Goal: Check status: Check status

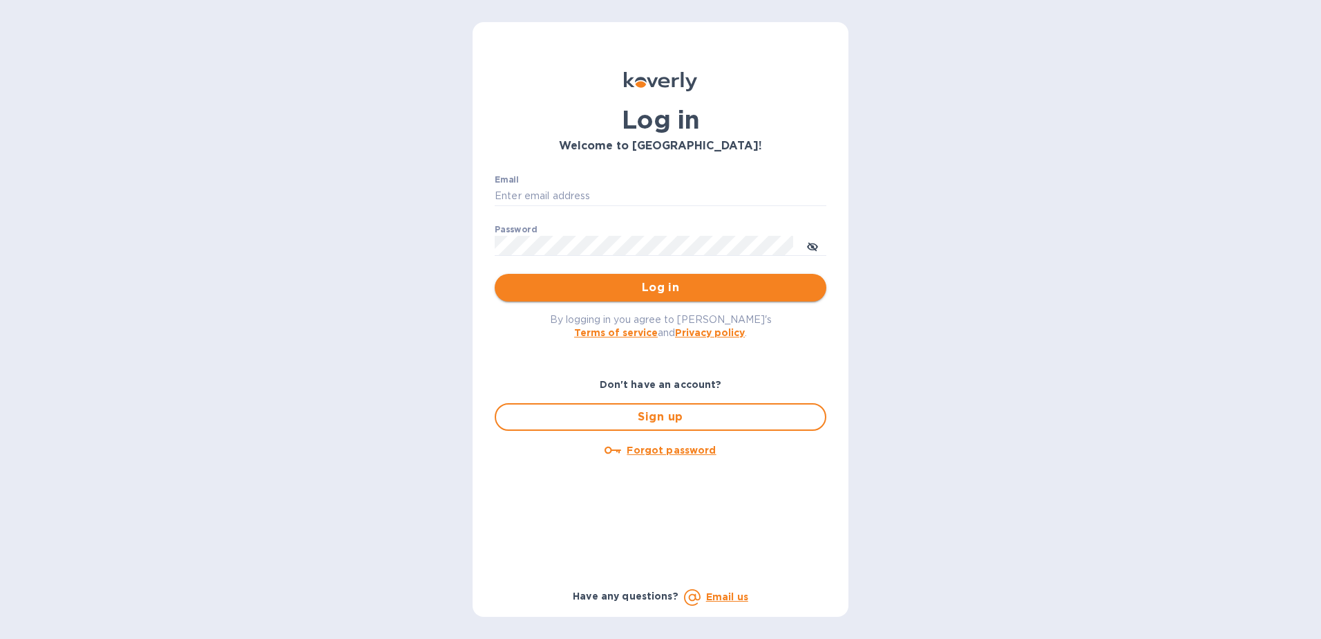
type input "michael@ammoelectric.com"
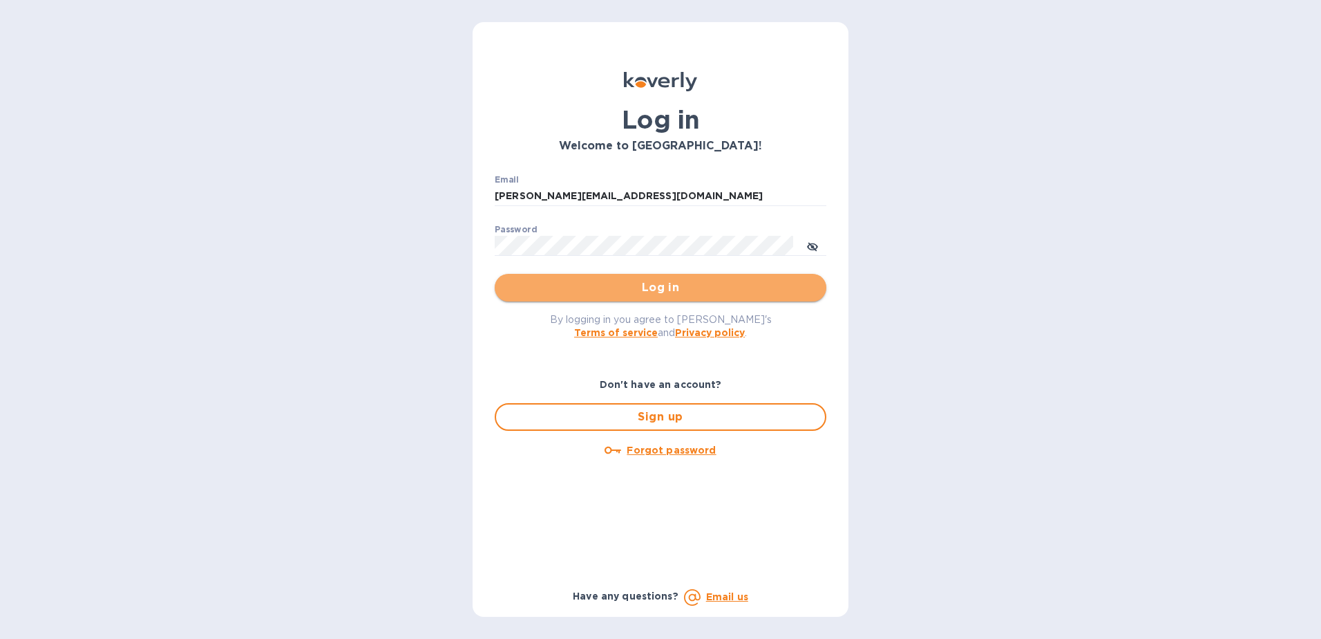
click at [549, 276] on button "Log in" at bounding box center [661, 288] width 332 height 28
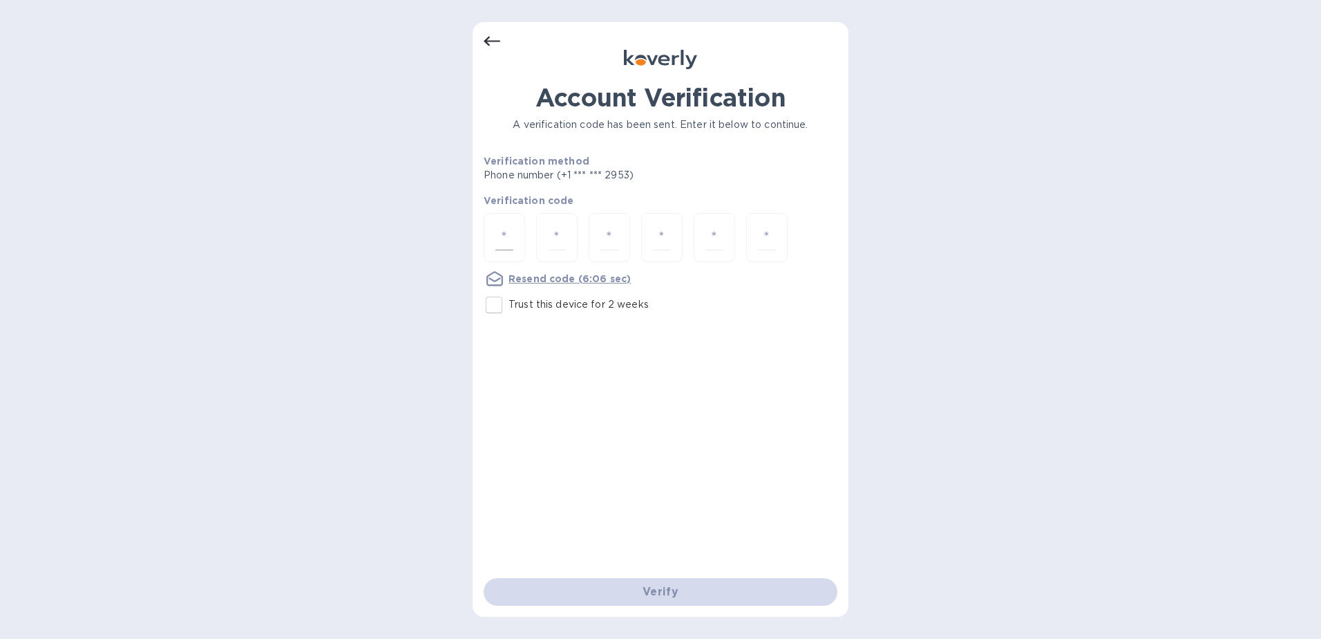
click at [510, 238] on input "number" at bounding box center [504, 238] width 18 height 26
type input "8"
type input "4"
type input "1"
type input "5"
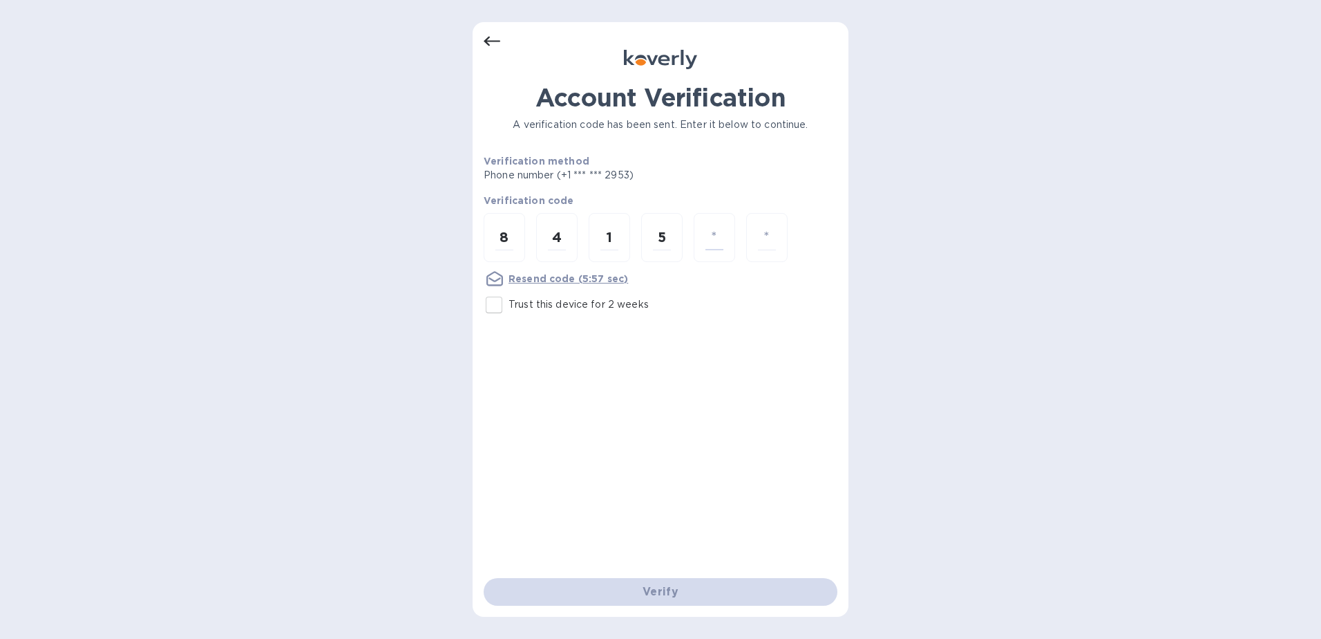
type input "0"
type input "4"
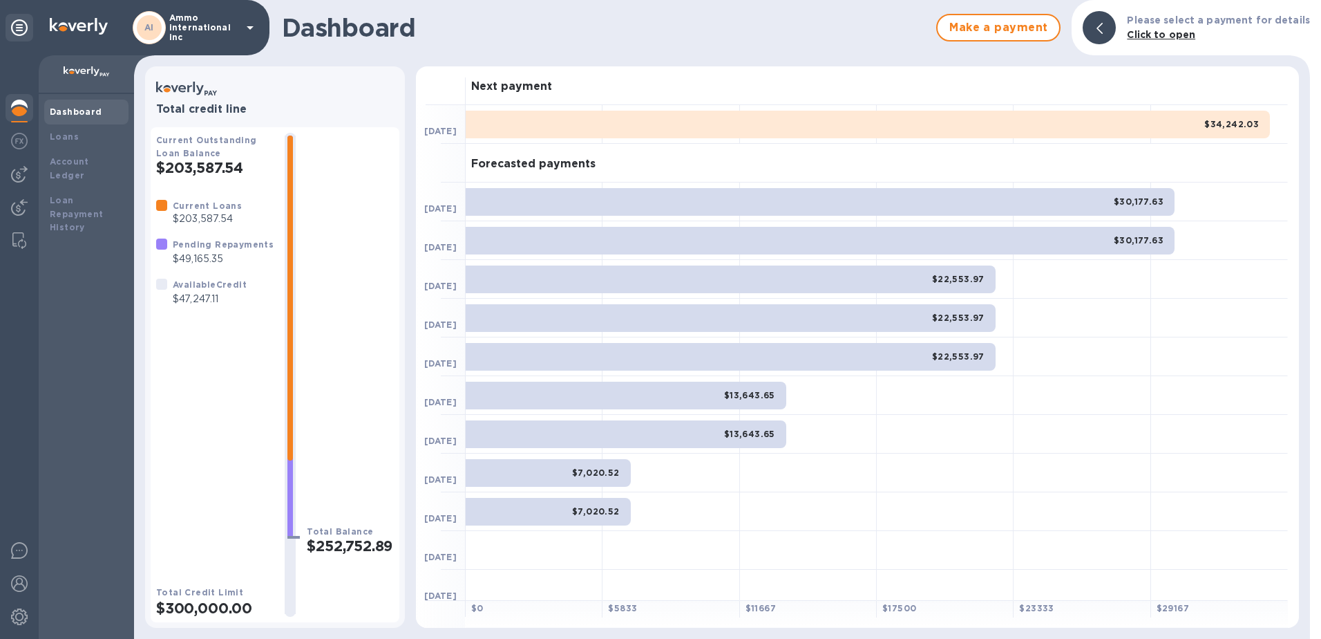
click at [227, 17] on p "Ammo international inc" at bounding box center [203, 27] width 69 height 29
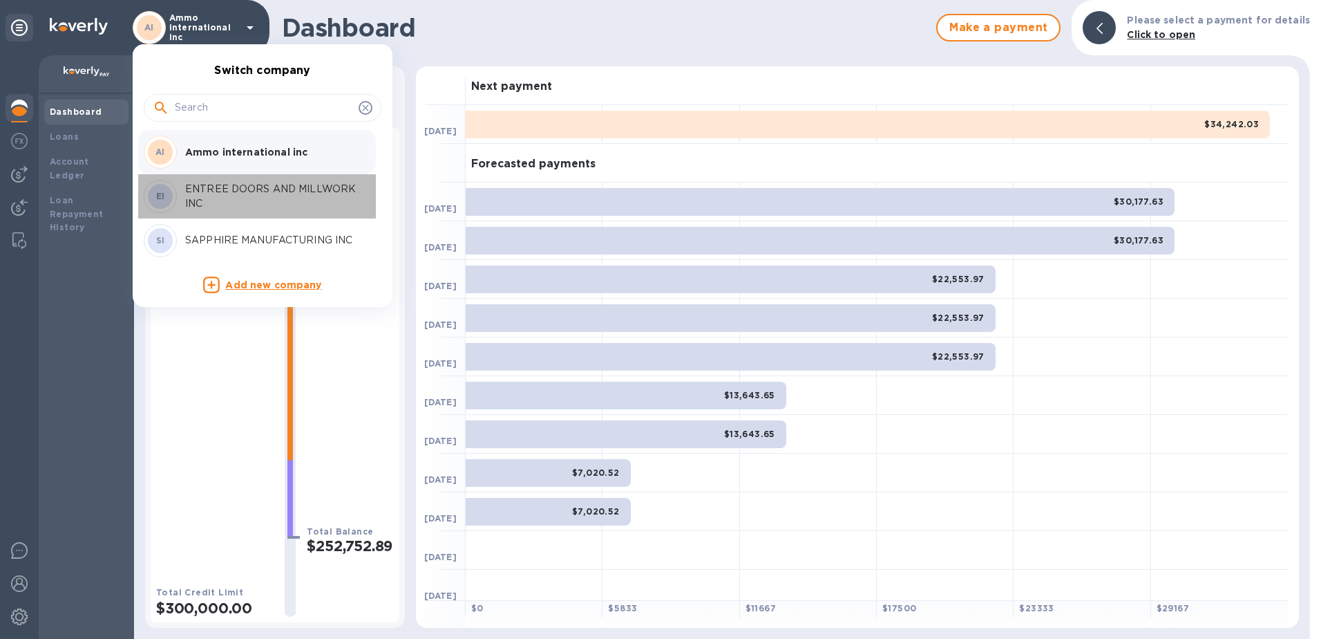
click at [216, 197] on p "ENTREE DOORS AND MILLWORK INC" at bounding box center [272, 196] width 174 height 29
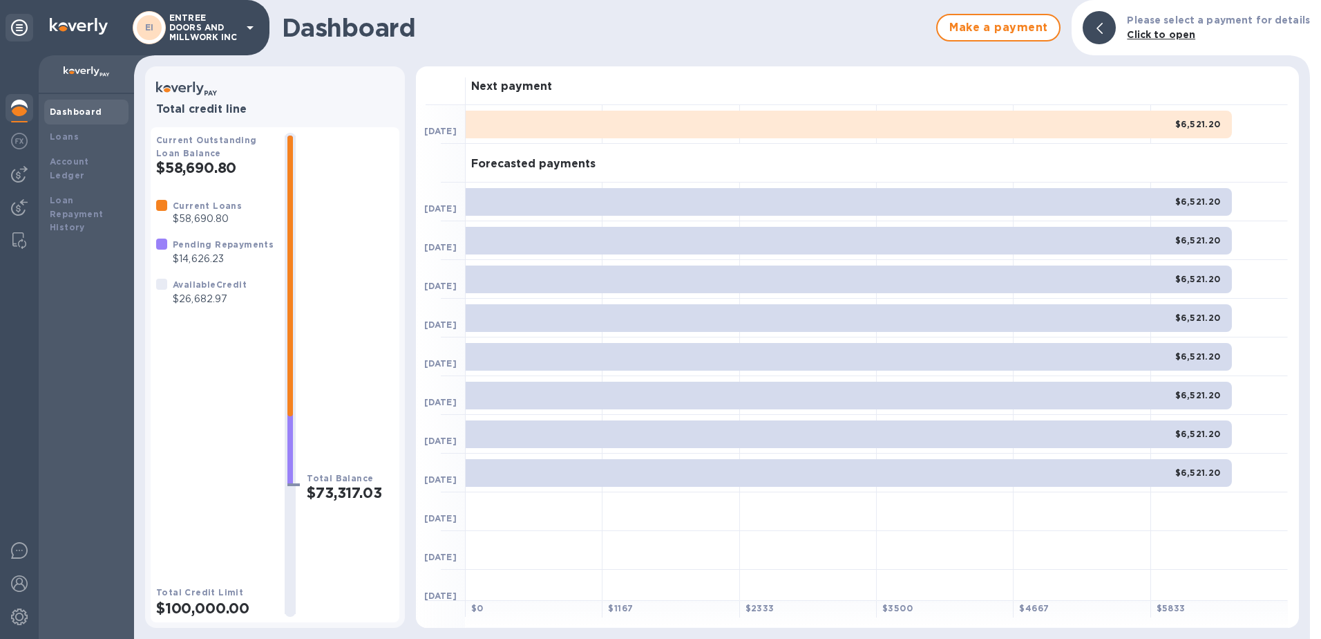
click at [242, 32] on icon at bounding box center [250, 27] width 17 height 17
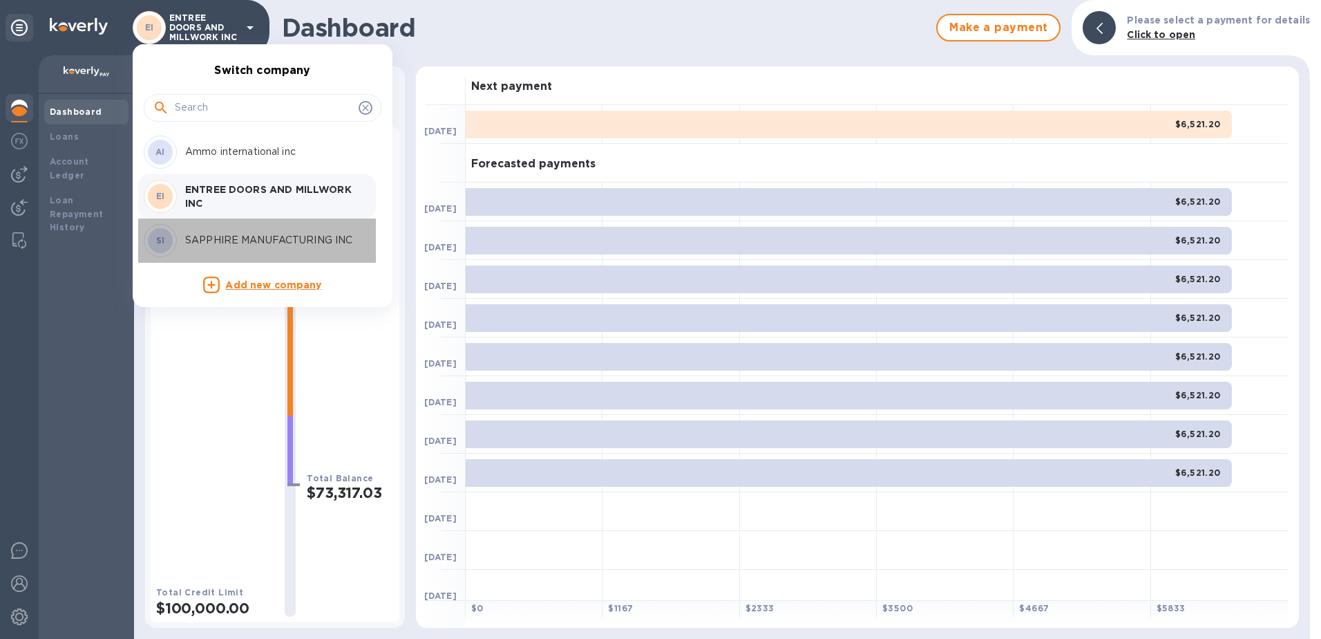
click at [228, 236] on p "SAPPHIRE MANUFACTURING INC" at bounding box center [272, 240] width 174 height 15
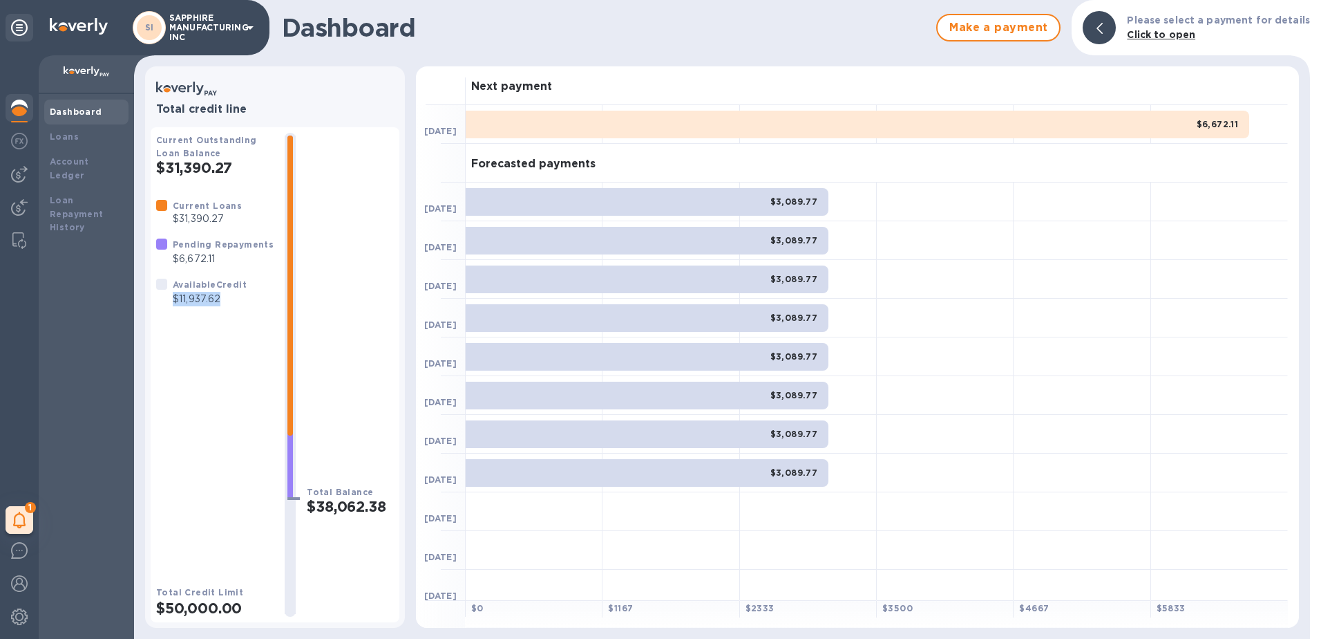
drag, startPoint x: 229, startPoint y: 302, endPoint x: 171, endPoint y: 305, distance: 58.1
click at [171, 305] on div "Available Credit $11,937.62" at bounding box center [209, 291] width 79 height 35
copy p "$11,937.62"
click at [245, 27] on icon at bounding box center [250, 27] width 17 height 17
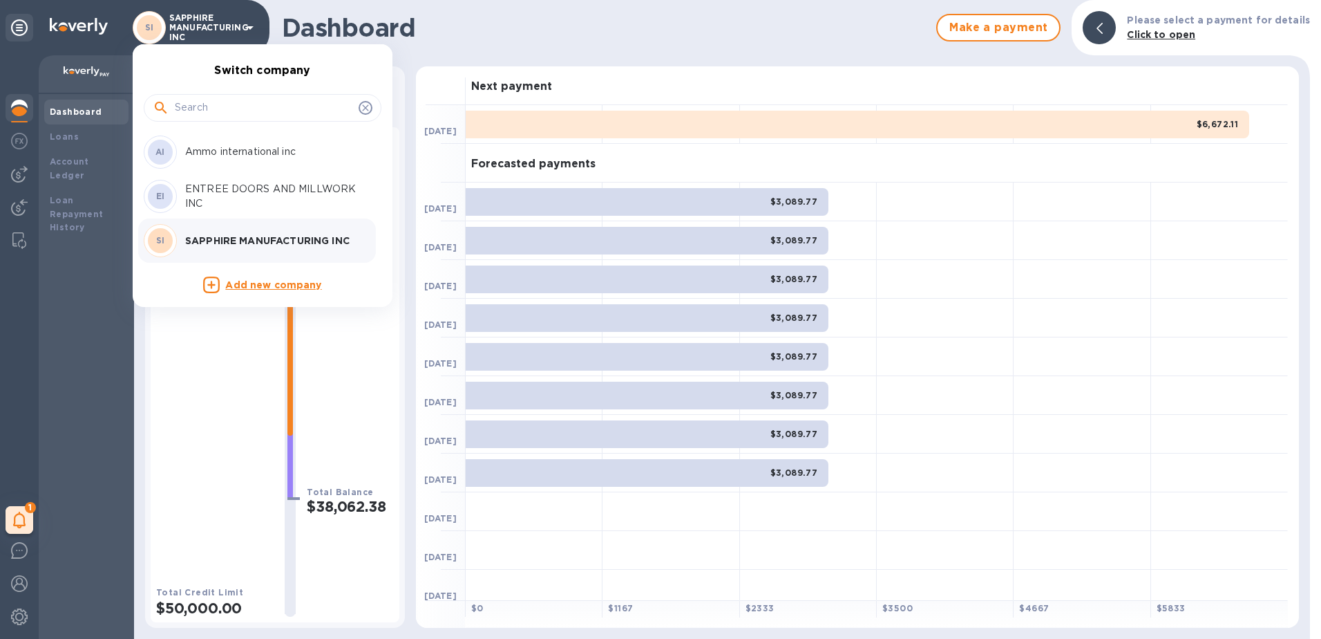
click at [211, 193] on p "ENTREE DOORS AND MILLWORK INC" at bounding box center [272, 196] width 174 height 29
